Goal: Task Accomplishment & Management: Complete application form

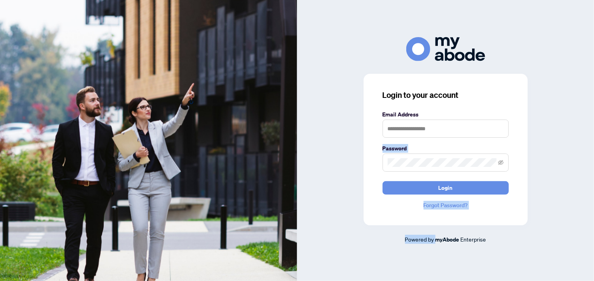
drag, startPoint x: 0, startPoint y: 0, endPoint x: 343, endPoint y: 125, distance: 364.8
click at [343, 125] on div "Login to your account Email Address Password Login Forgot Password? Powered by …" at bounding box center [445, 140] width 297 height 207
drag, startPoint x: 343, startPoint y: 125, endPoint x: 341, endPoint y: 169, distance: 43.4
click at [341, 169] on div "Login to your account Email Address Password Login Forgot Password? Powered by …" at bounding box center [445, 140] width 297 height 207
click at [573, 116] on div "Login to your account Email Address Password Login Forgot Password? Powered by …" at bounding box center [445, 140] width 297 height 207
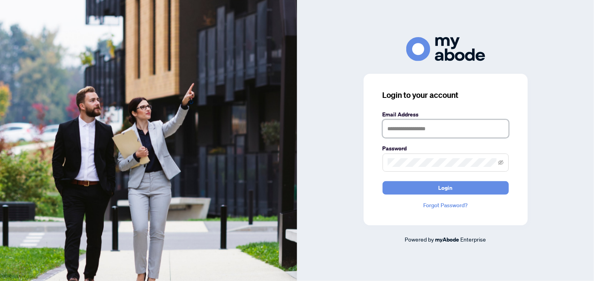
click at [402, 130] on input "text" at bounding box center [445, 128] width 126 height 18
type input "**********"
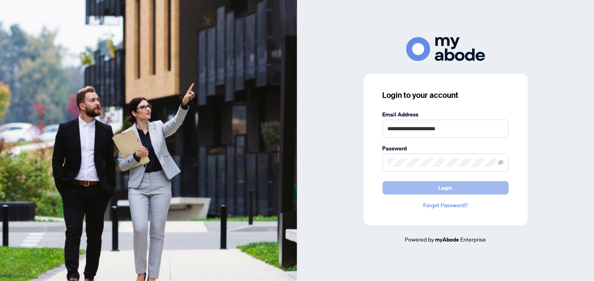
click at [418, 187] on button "Login" at bounding box center [445, 187] width 126 height 13
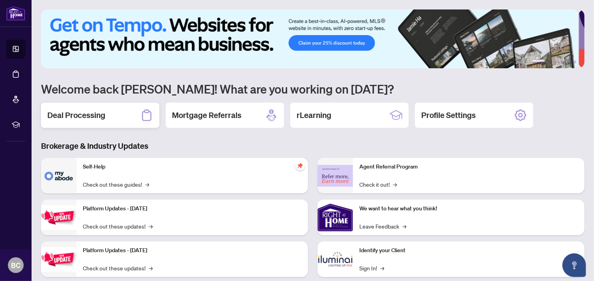
click at [121, 109] on div "Deal Processing" at bounding box center [100, 115] width 118 height 25
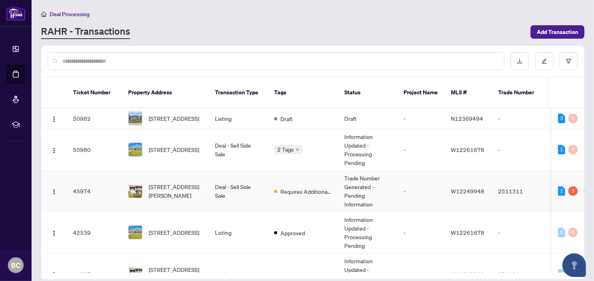
click at [330, 170] on td "Requires Additional Docs" at bounding box center [303, 190] width 70 height 41
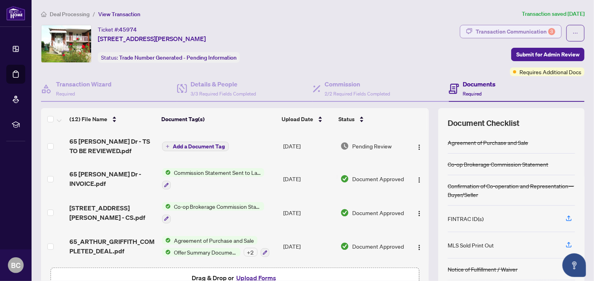
click at [500, 29] on div "Transaction Communication 3" at bounding box center [515, 31] width 80 height 13
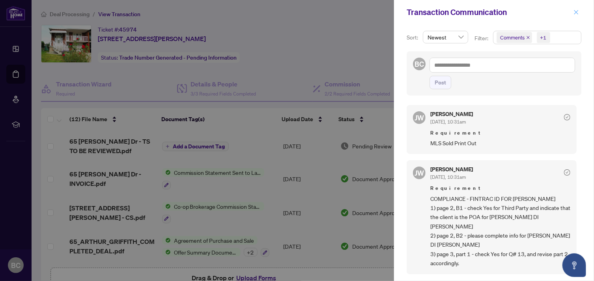
click at [576, 11] on icon "close" at bounding box center [576, 12] width 6 height 6
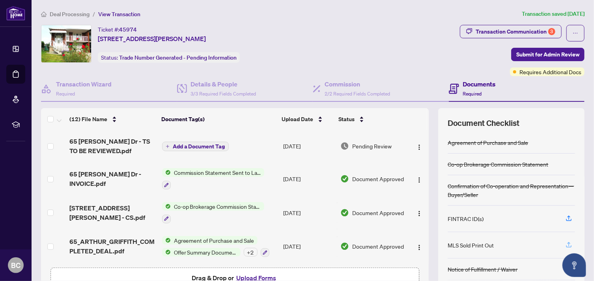
click at [565, 242] on icon "button" at bounding box center [568, 244] width 7 height 7
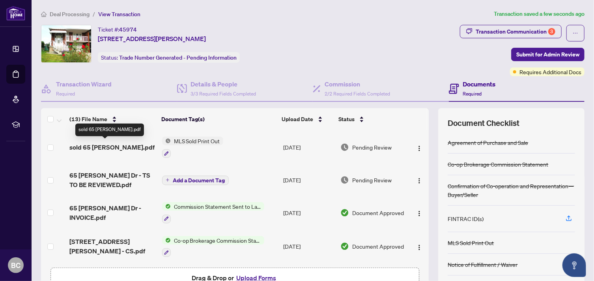
click at [125, 143] on span "sold 65 [PERSON_NAME].pdf" at bounding box center [111, 146] width 85 height 9
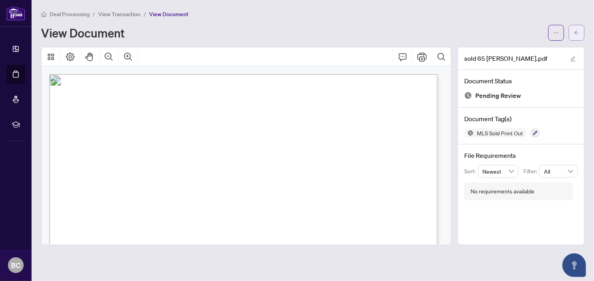
click at [578, 31] on icon "arrow-left" at bounding box center [577, 33] width 6 height 6
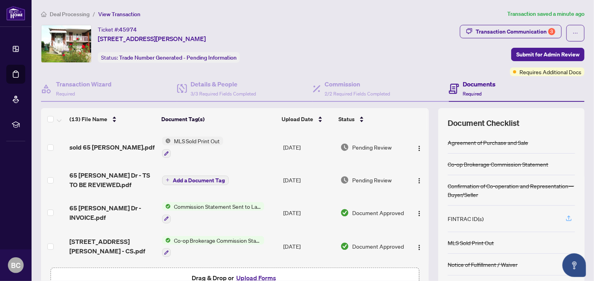
click at [567, 215] on icon "button" at bounding box center [568, 217] width 3 height 4
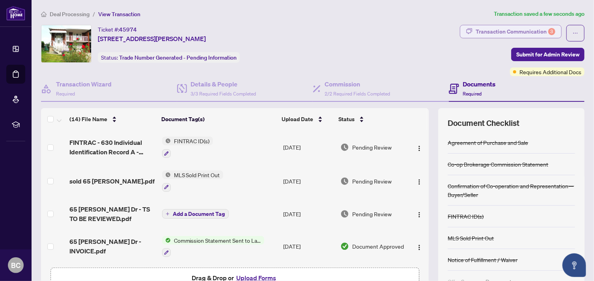
click at [499, 31] on div "Transaction Communication 3" at bounding box center [515, 31] width 80 height 13
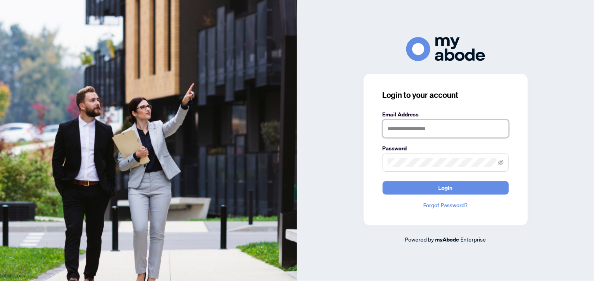
click at [425, 130] on input "text" at bounding box center [445, 128] width 126 height 18
type input "**********"
click at [404, 167] on span at bounding box center [445, 162] width 126 height 18
click at [500, 165] on span at bounding box center [501, 162] width 6 height 9
click at [500, 160] on icon "eye-invisible" at bounding box center [501, 163] width 6 height 6
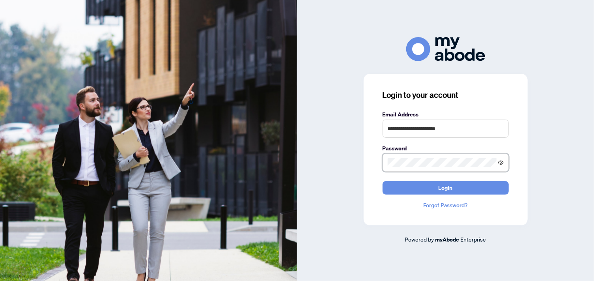
click at [500, 161] on icon "eye" at bounding box center [501, 163] width 6 height 6
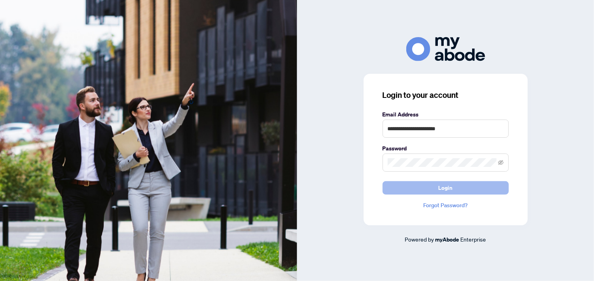
click at [472, 185] on button "Login" at bounding box center [445, 187] width 126 height 13
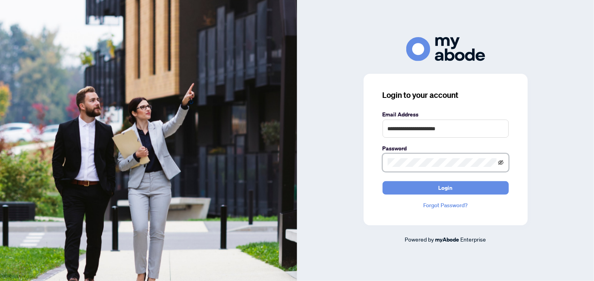
click at [501, 161] on icon "eye-invisible" at bounding box center [501, 162] width 6 height 5
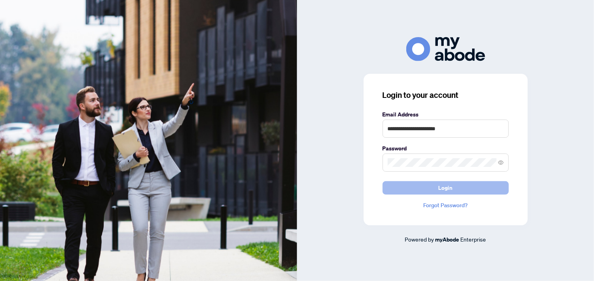
click at [456, 184] on button "Login" at bounding box center [445, 187] width 126 height 13
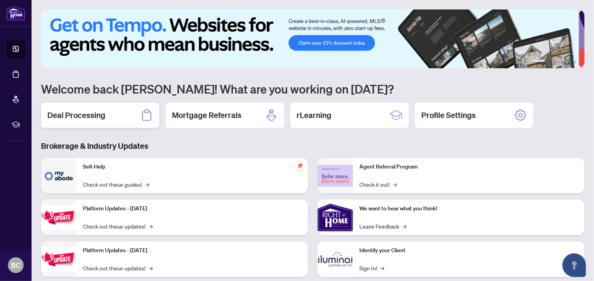
click at [108, 116] on div "Deal Processing" at bounding box center [100, 115] width 118 height 25
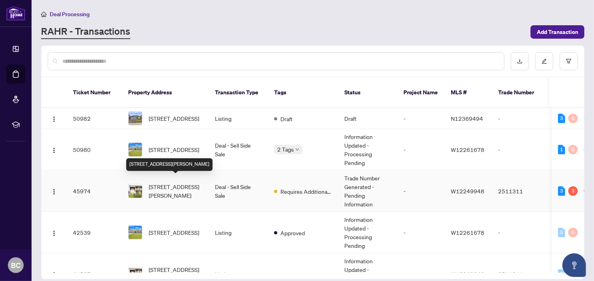
click at [177, 182] on span "[STREET_ADDRESS][PERSON_NAME]" at bounding box center [176, 190] width 54 height 17
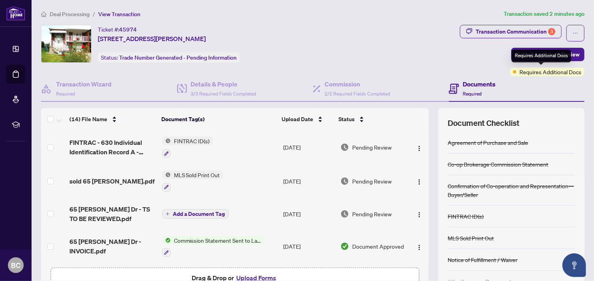
click at [550, 73] on span "Requires Additional Docs" at bounding box center [550, 71] width 62 height 9
click at [519, 72] on span "Requires Additional Docs" at bounding box center [550, 71] width 62 height 9
click at [572, 29] on span "button" at bounding box center [575, 33] width 6 height 13
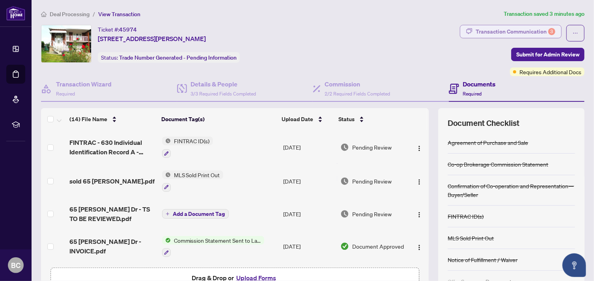
click at [503, 30] on div "Transaction Communication 3" at bounding box center [515, 31] width 80 height 13
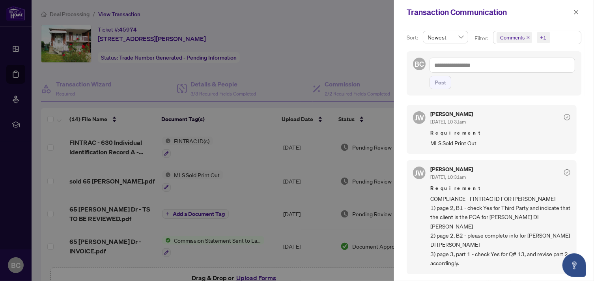
drag, startPoint x: 570, startPoint y: 0, endPoint x: 307, endPoint y: 93, distance: 278.7
click at [307, 93] on div at bounding box center [297, 140] width 594 height 281
click at [460, 65] on textarea at bounding box center [501, 65] width 145 height 15
type textarea "*"
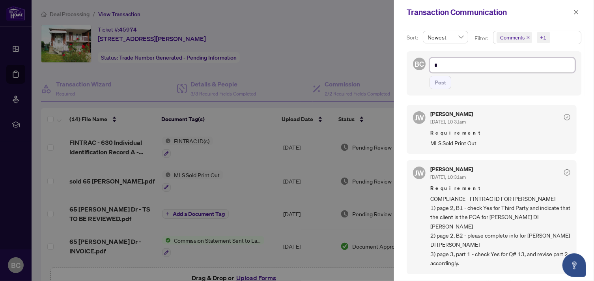
type textarea "**"
type textarea "***"
type textarea "****"
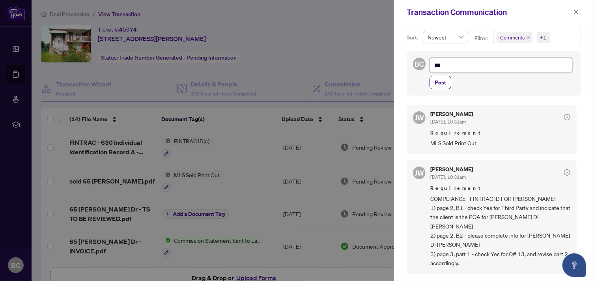
type textarea "****"
type textarea "*****"
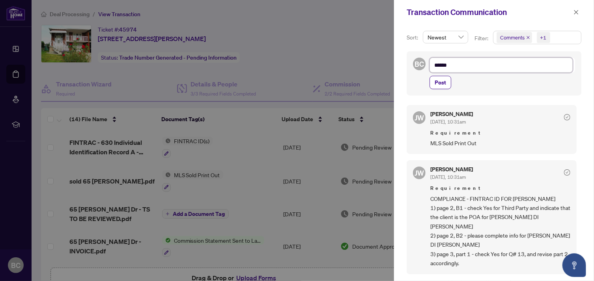
type textarea "*****"
type textarea "****"
type textarea "***"
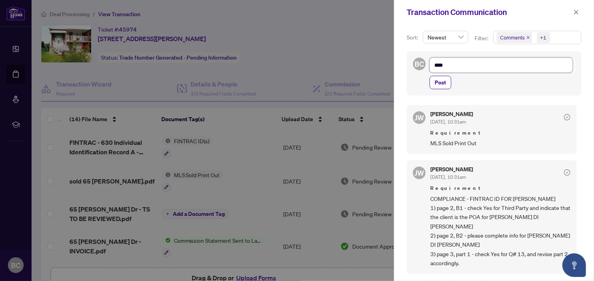
type textarea "***"
type textarea "**"
type textarea "*"
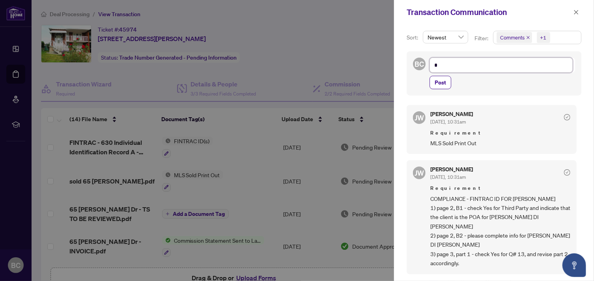
type textarea "**********"
click at [576, 11] on icon "close" at bounding box center [576, 12] width 6 height 6
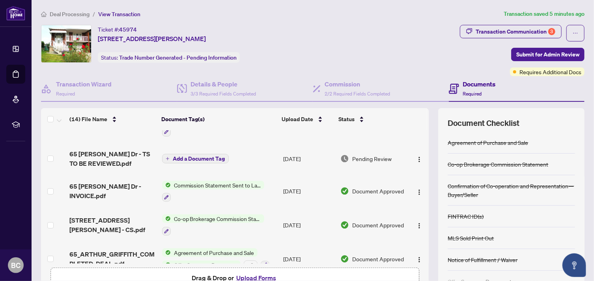
scroll to position [53, 0]
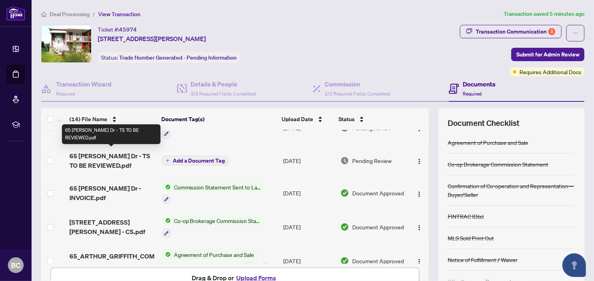
click at [119, 158] on span "65 [PERSON_NAME] Dr - TS TO BE REVIEWED.pdf" at bounding box center [112, 160] width 86 height 19
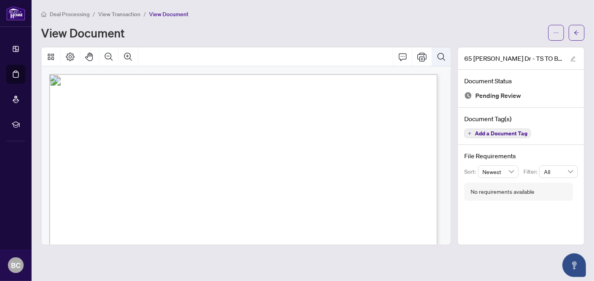
click at [438, 55] on icon "Search Document" at bounding box center [440, 56] width 9 height 9
click at [438, 76] on icon "Cancel" at bounding box center [438, 78] width 6 height 6
click at [424, 56] on icon "Print" at bounding box center [421, 56] width 9 height 9
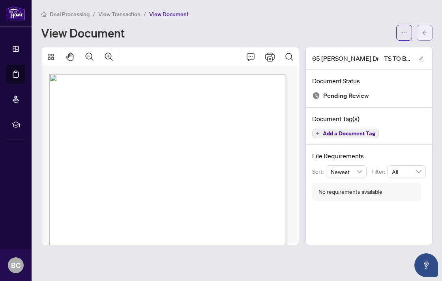
click at [424, 33] on icon "arrow-left" at bounding box center [424, 33] width 6 height 6
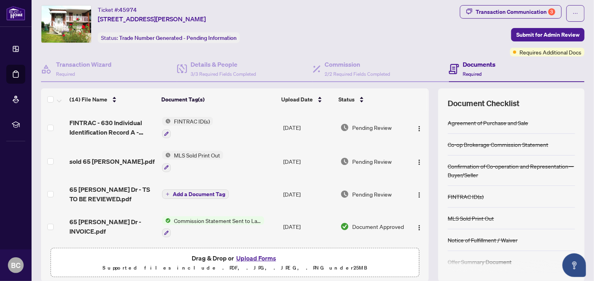
scroll to position [48, 0]
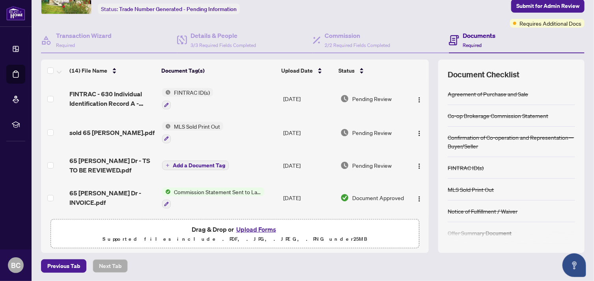
click at [249, 227] on button "Upload Forms" at bounding box center [256, 229] width 45 height 10
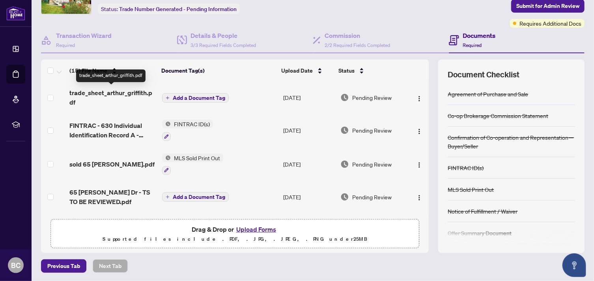
click at [123, 92] on span "trade_sheet_arthur_griffith.pdf" at bounding box center [112, 97] width 86 height 19
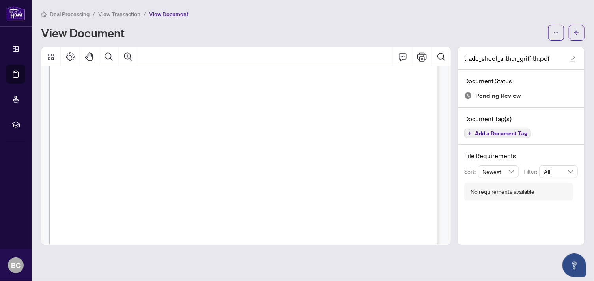
scroll to position [247, 0]
click at [577, 30] on icon "arrow-left" at bounding box center [576, 32] width 5 height 4
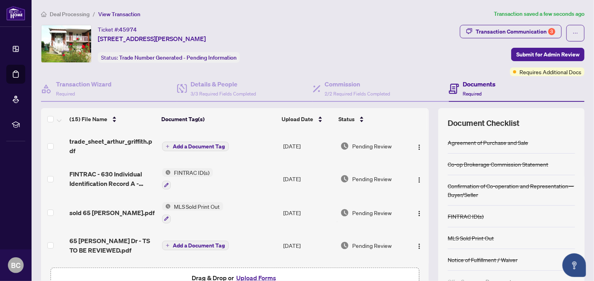
click at [190, 144] on span "Add a Document Tag" at bounding box center [199, 147] width 52 height 6
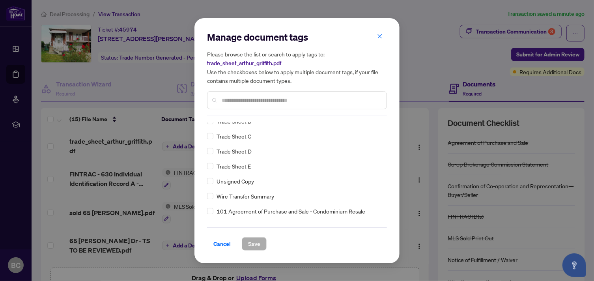
scroll to position [1732, 0]
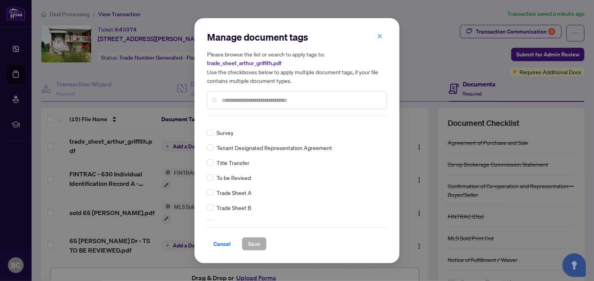
click at [245, 192] on span "Trade Sheet A" at bounding box center [233, 192] width 35 height 9
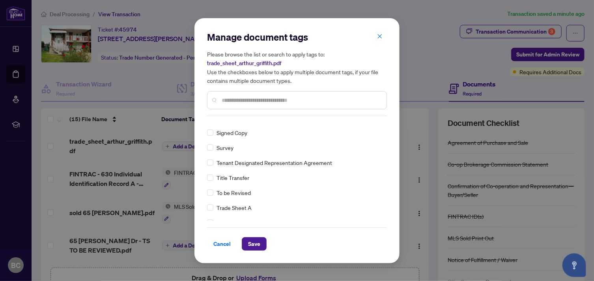
scroll to position [0, 0]
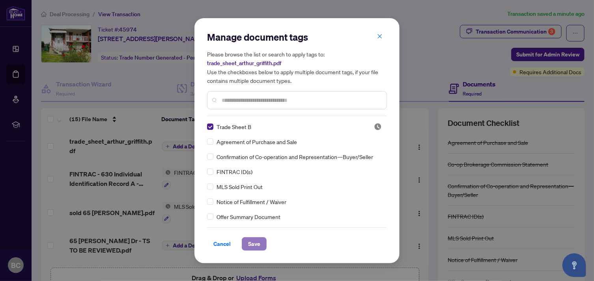
click at [259, 241] on span "Save" at bounding box center [254, 243] width 12 height 13
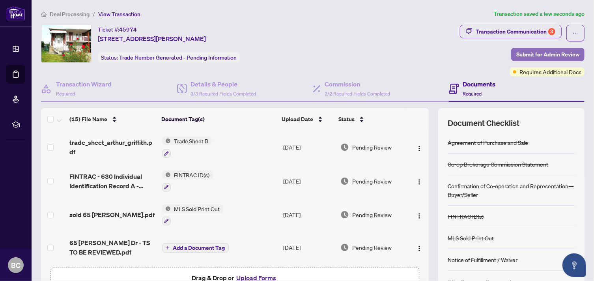
click at [529, 52] on span "Submit for Admin Review" at bounding box center [547, 54] width 63 height 13
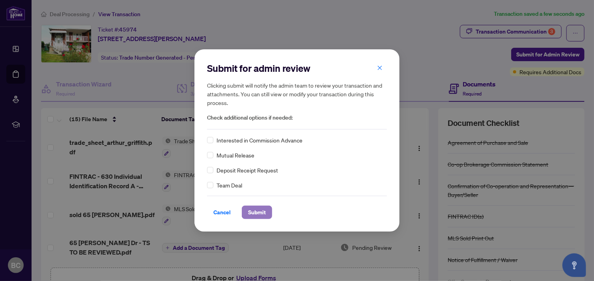
click at [258, 212] on span "Submit" at bounding box center [257, 212] width 18 height 13
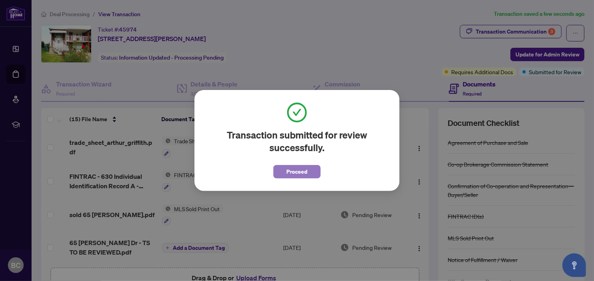
click at [315, 171] on button "Proceed" at bounding box center [296, 171] width 47 height 13
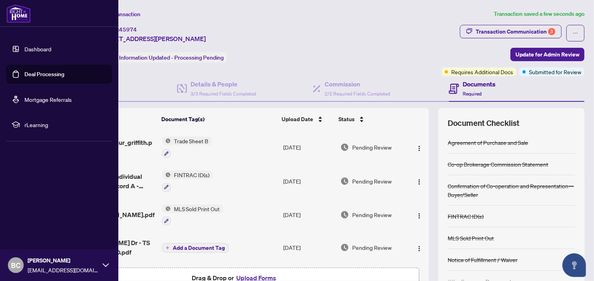
click at [20, 265] on span "BC" at bounding box center [15, 264] width 9 height 11
click at [28, 216] on span "Logout" at bounding box center [32, 218] width 18 height 13
